Goal: Information Seeking & Learning: Learn about a topic

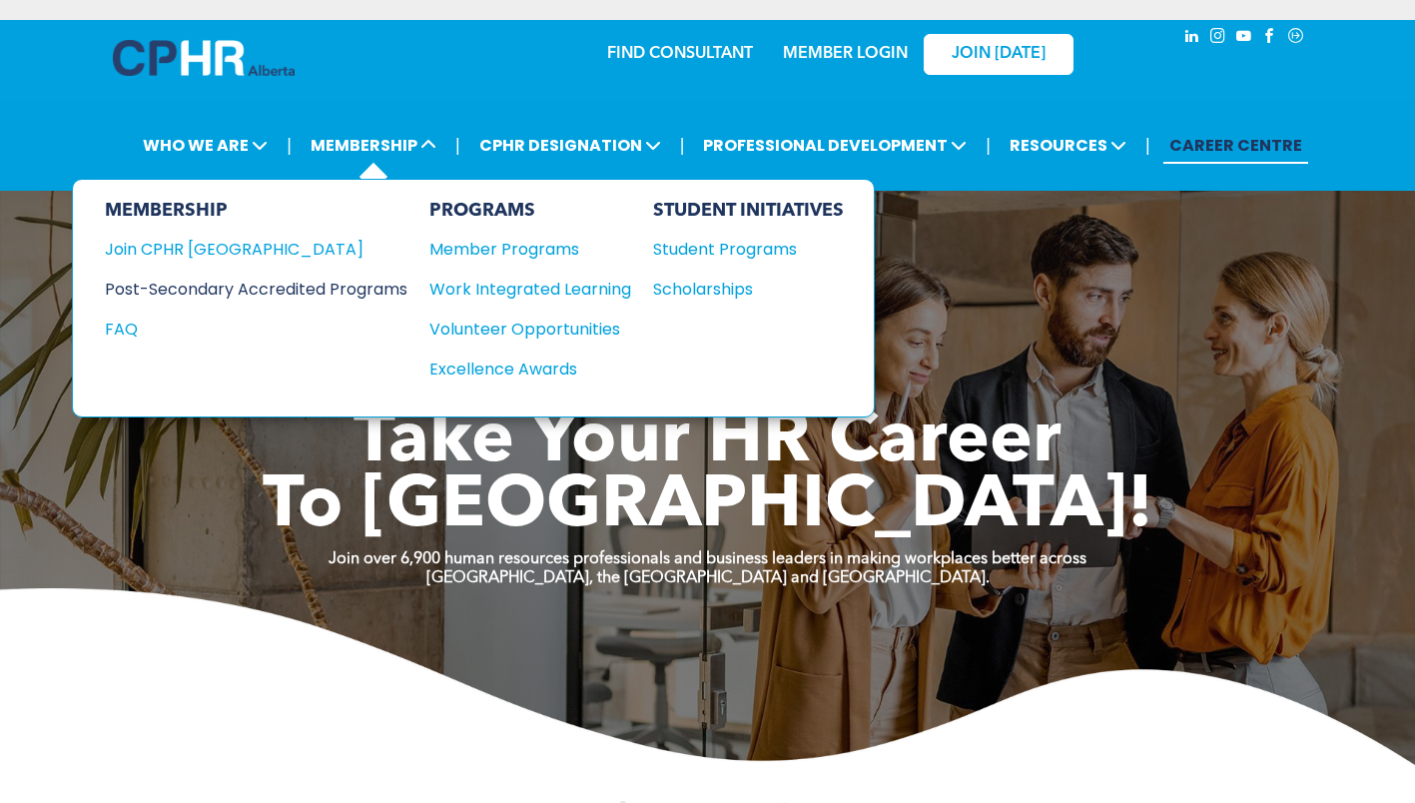
click at [297, 279] on div "Post-Secondary Accredited Programs" at bounding box center [241, 289] width 273 height 25
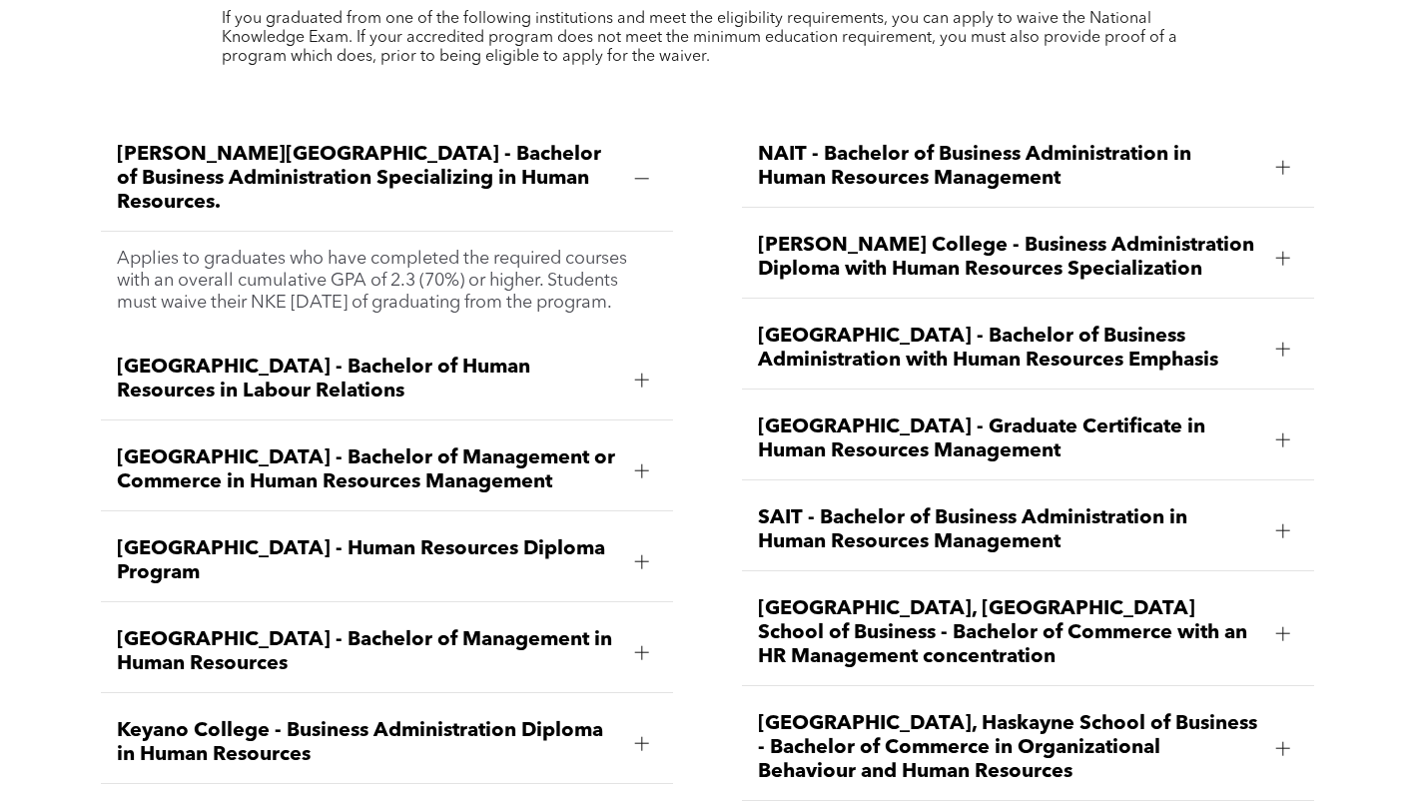
scroll to position [2744, 0]
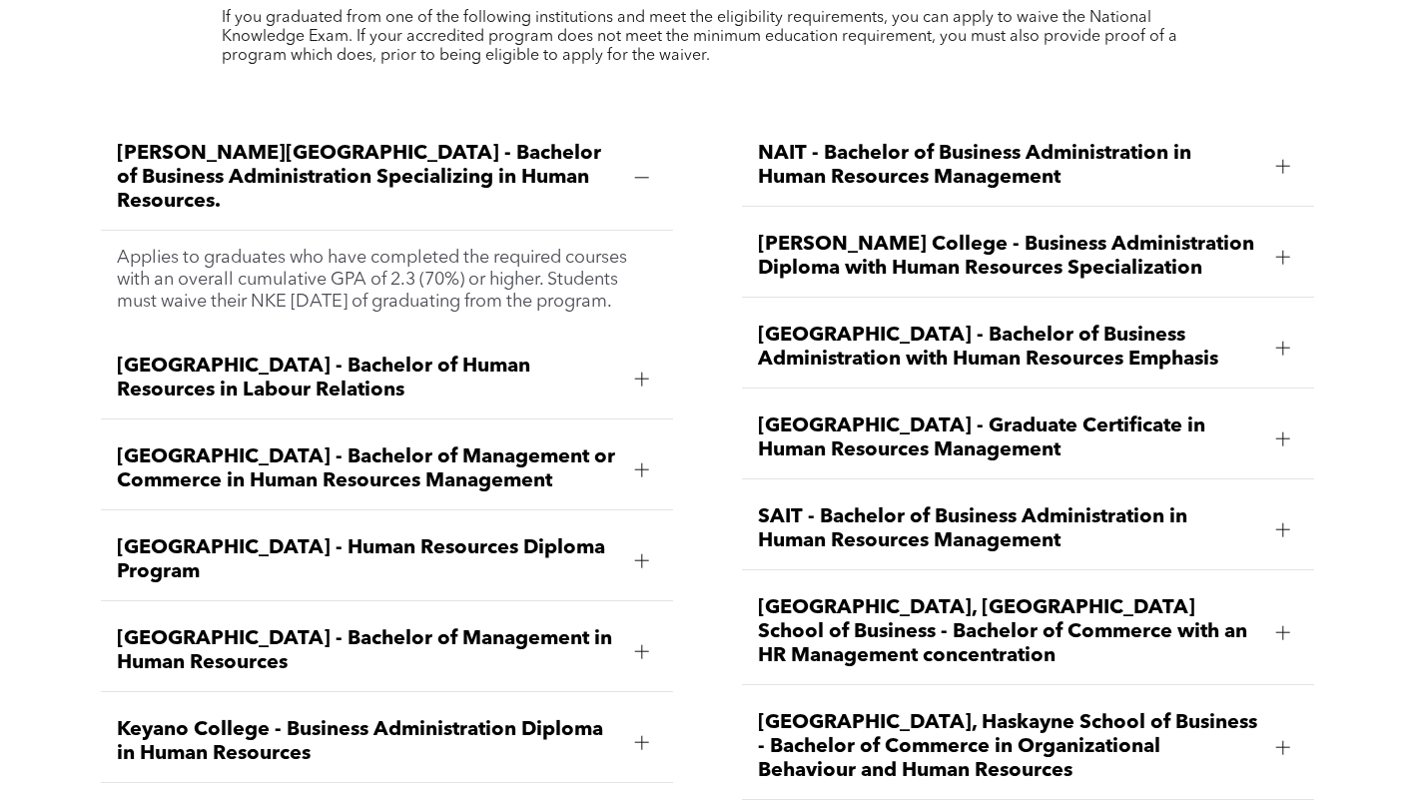
click at [1000, 414] on span "[GEOGRAPHIC_DATA] - Graduate Certificate in Human Resources Management" at bounding box center [1009, 438] width 502 height 48
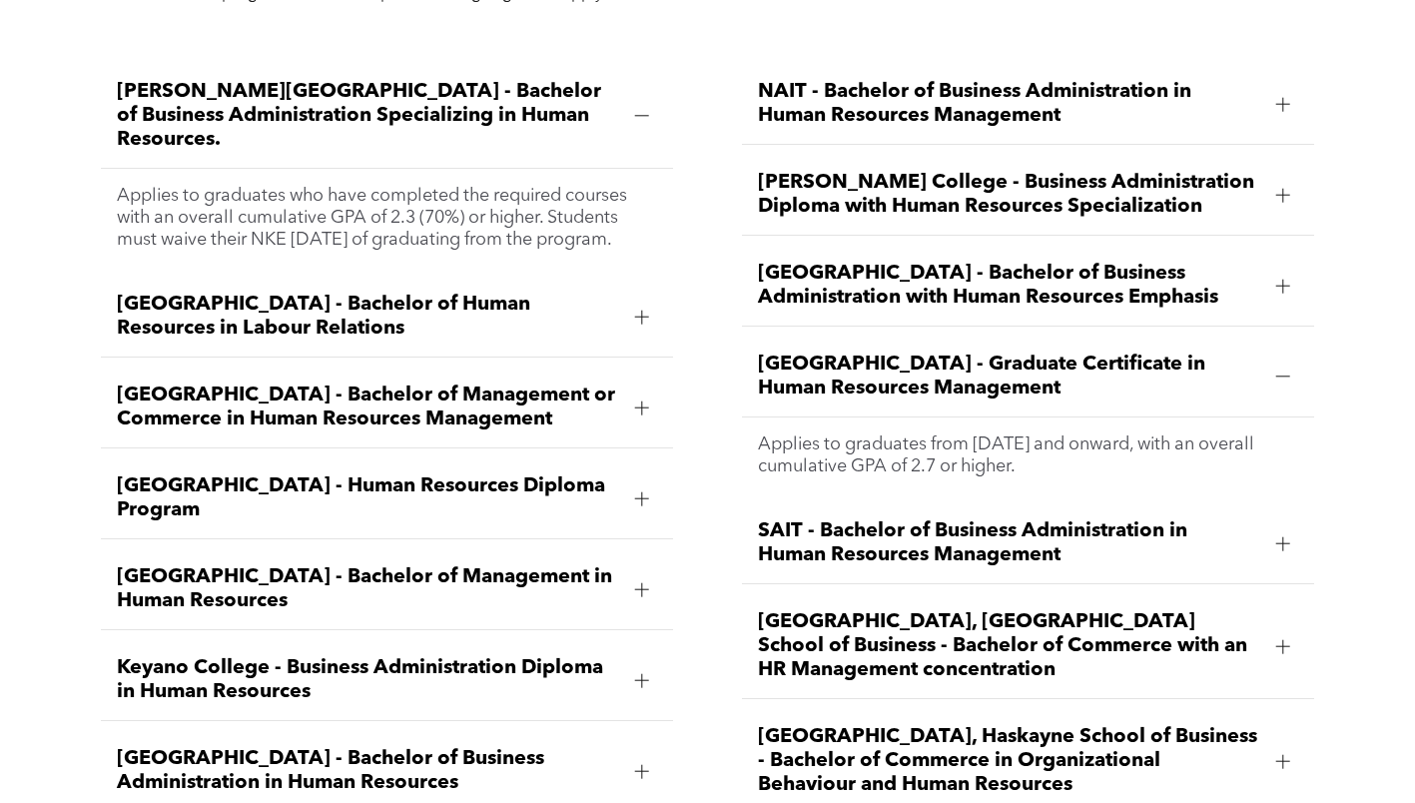
scroll to position [2807, 0]
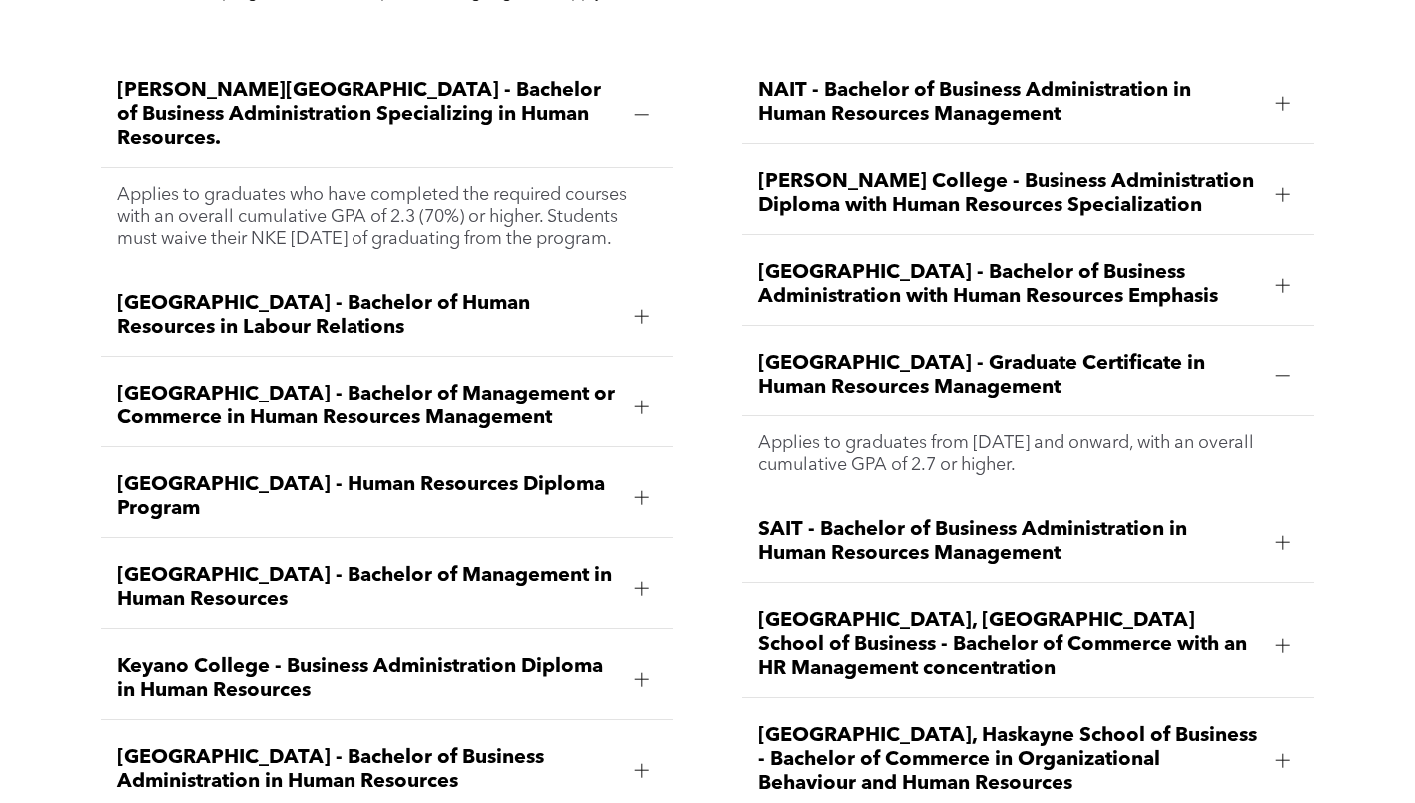
click at [935, 518] on span "SAIT - Bachelor of Business Administration in Human Resources Management" at bounding box center [1009, 542] width 502 height 48
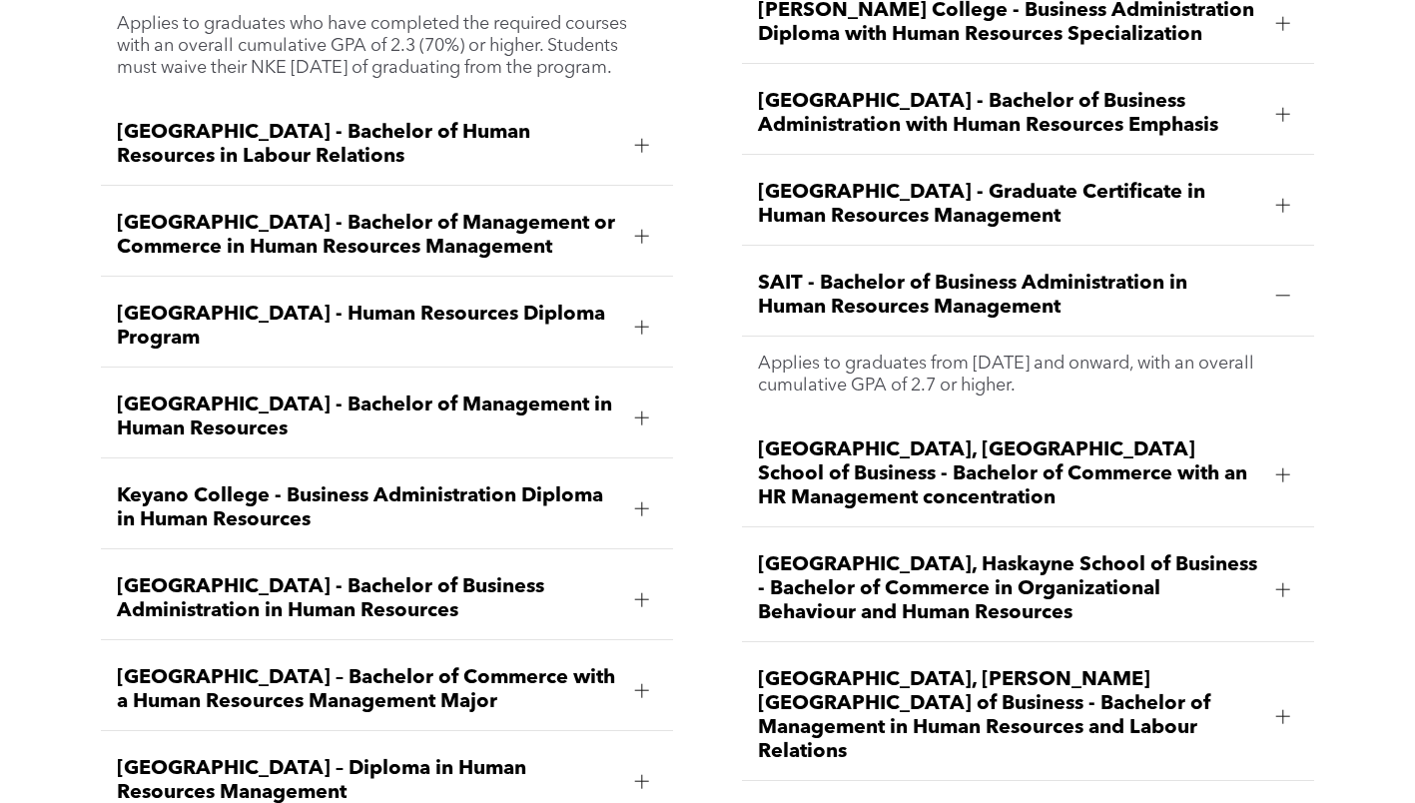
scroll to position [2988, 0]
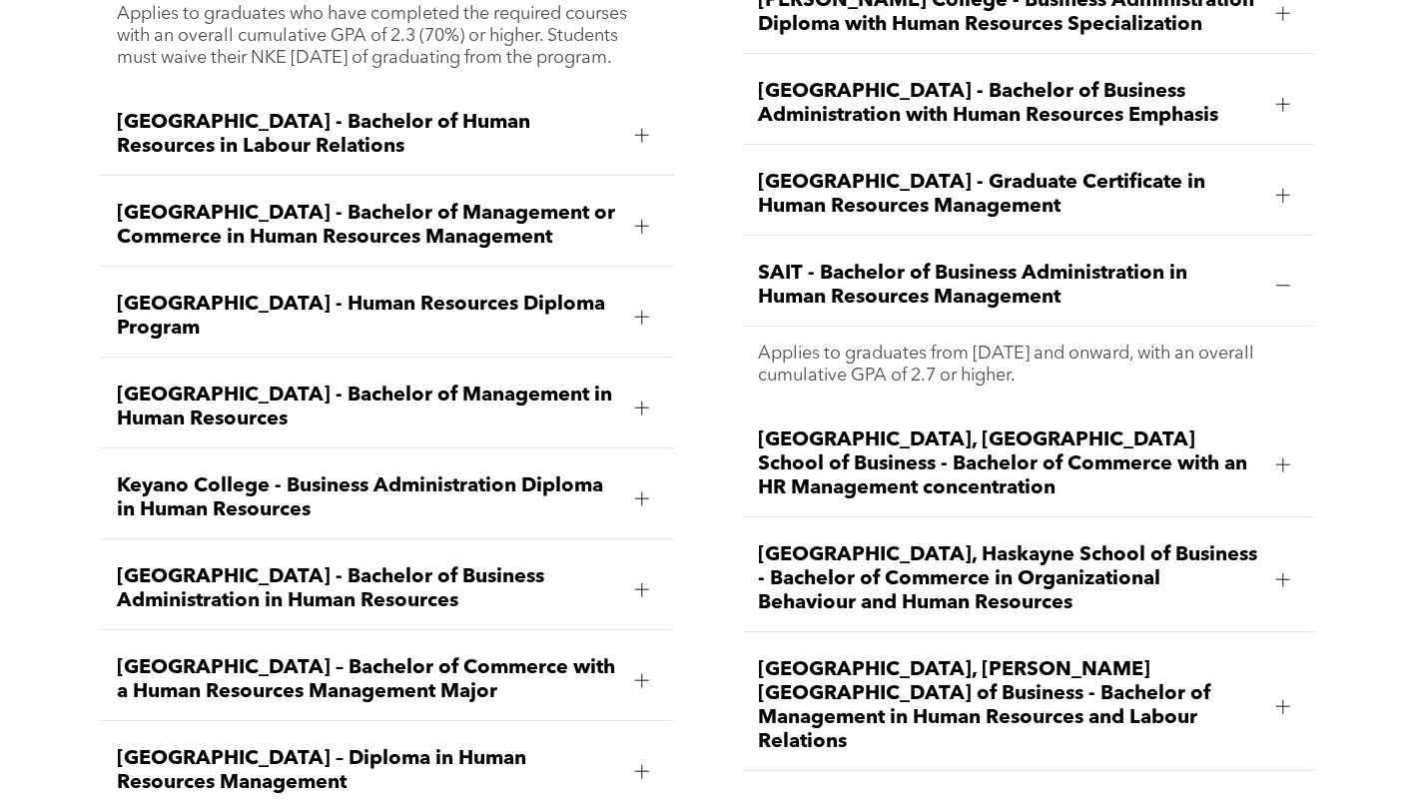
click at [946, 552] on span "[GEOGRAPHIC_DATA], Haskayne School of Business - Bachelor of Commerce in Organi…" at bounding box center [1009, 579] width 502 height 72
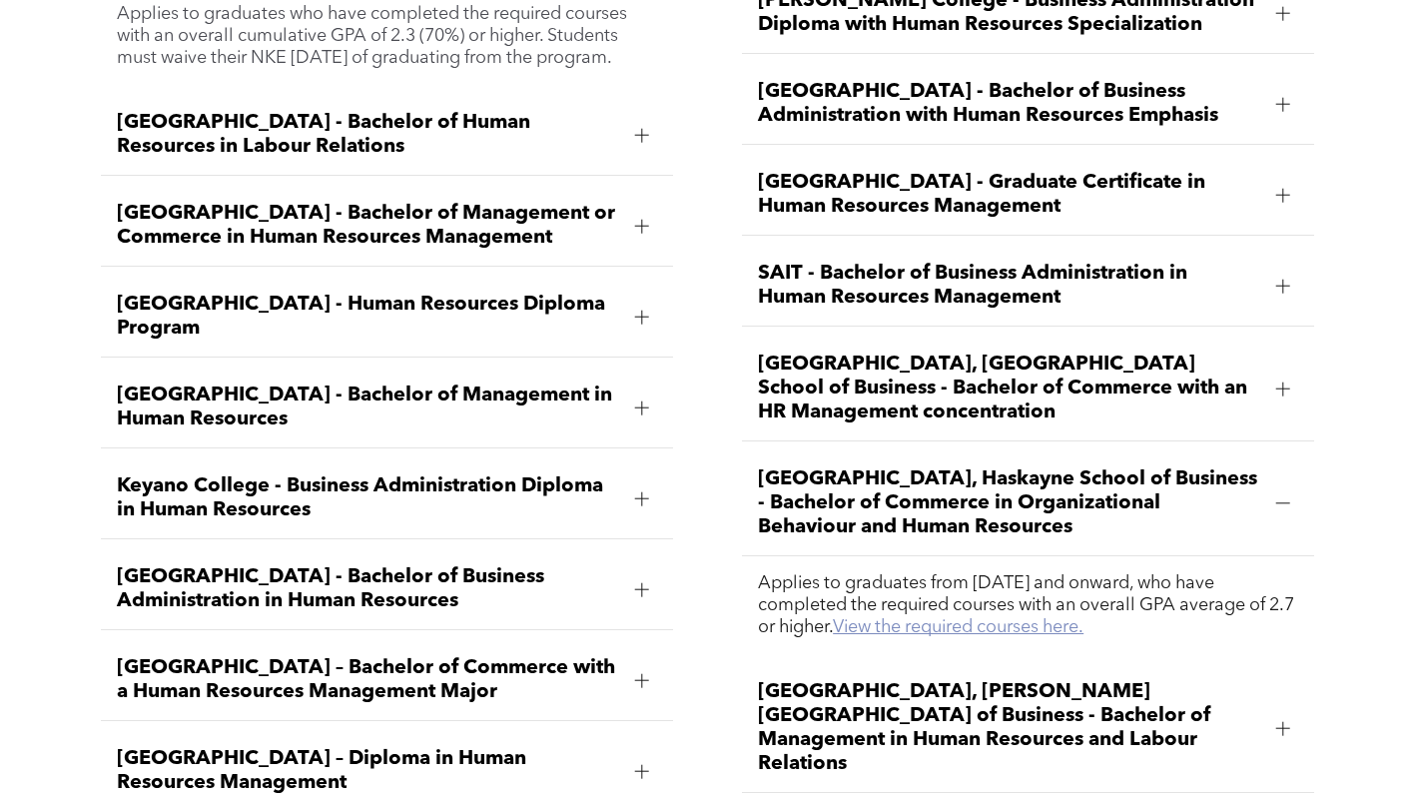
click at [1010, 618] on link "View the required courses here." at bounding box center [958, 627] width 251 height 18
